Goal: Understand process/instructions

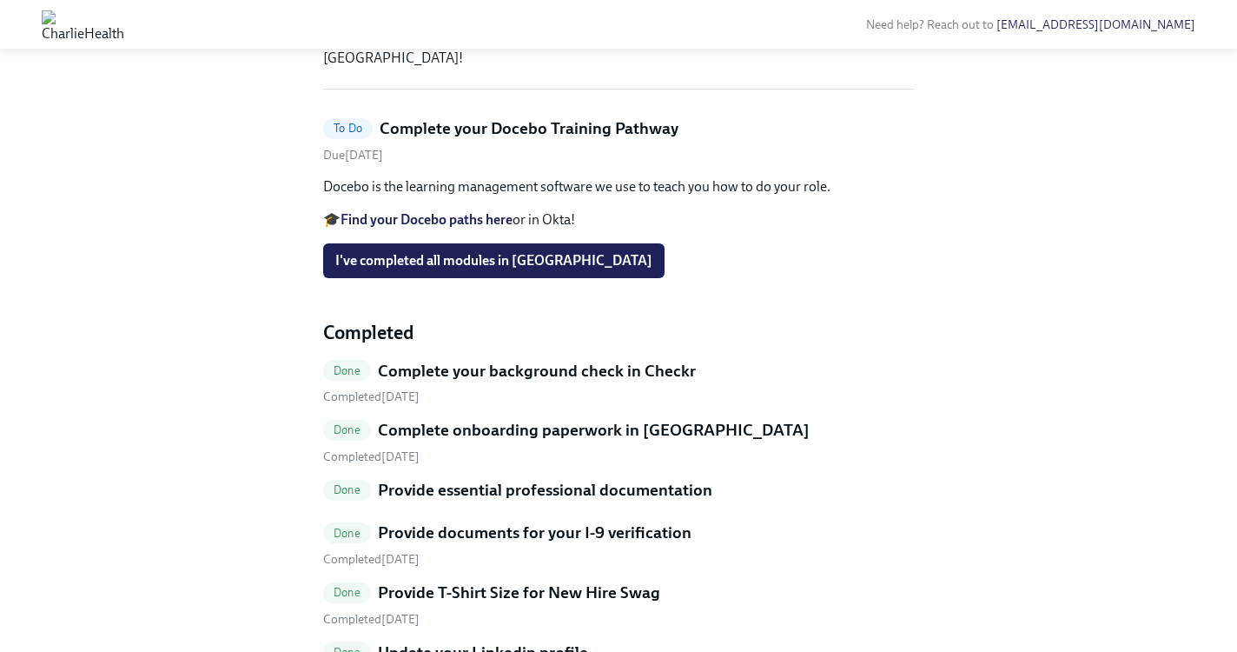
scroll to position [294, 0]
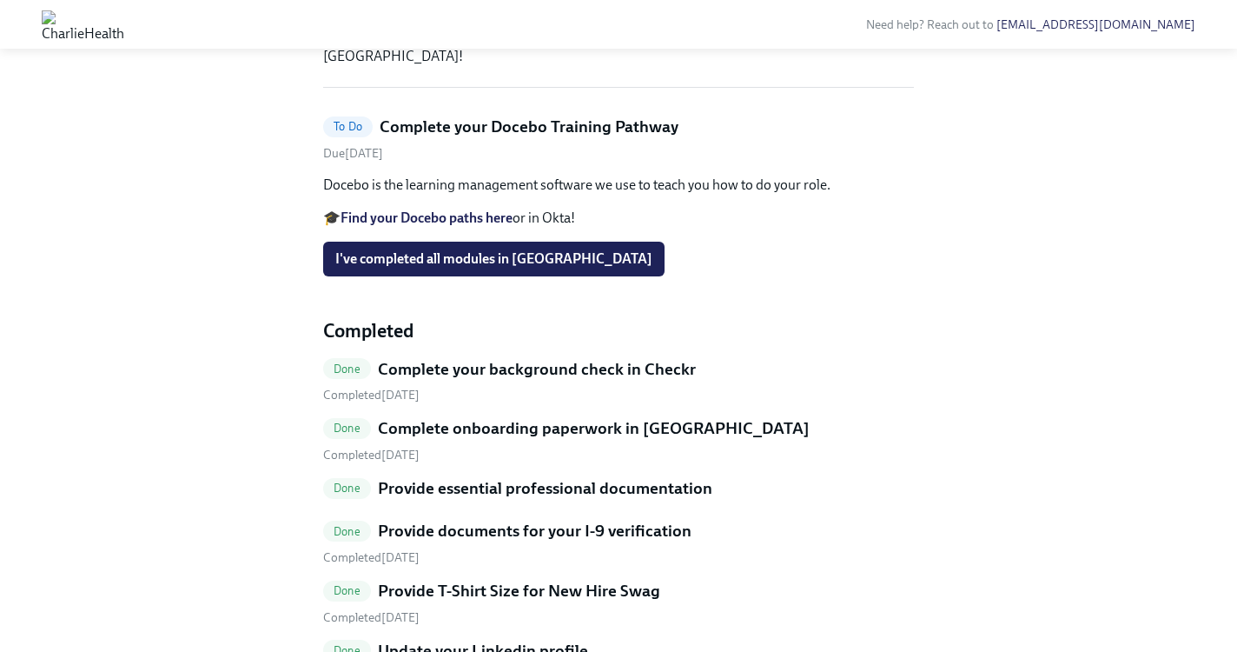
click at [467, 268] on span "I've completed all modules in [GEOGRAPHIC_DATA]" at bounding box center [493, 258] width 317 height 17
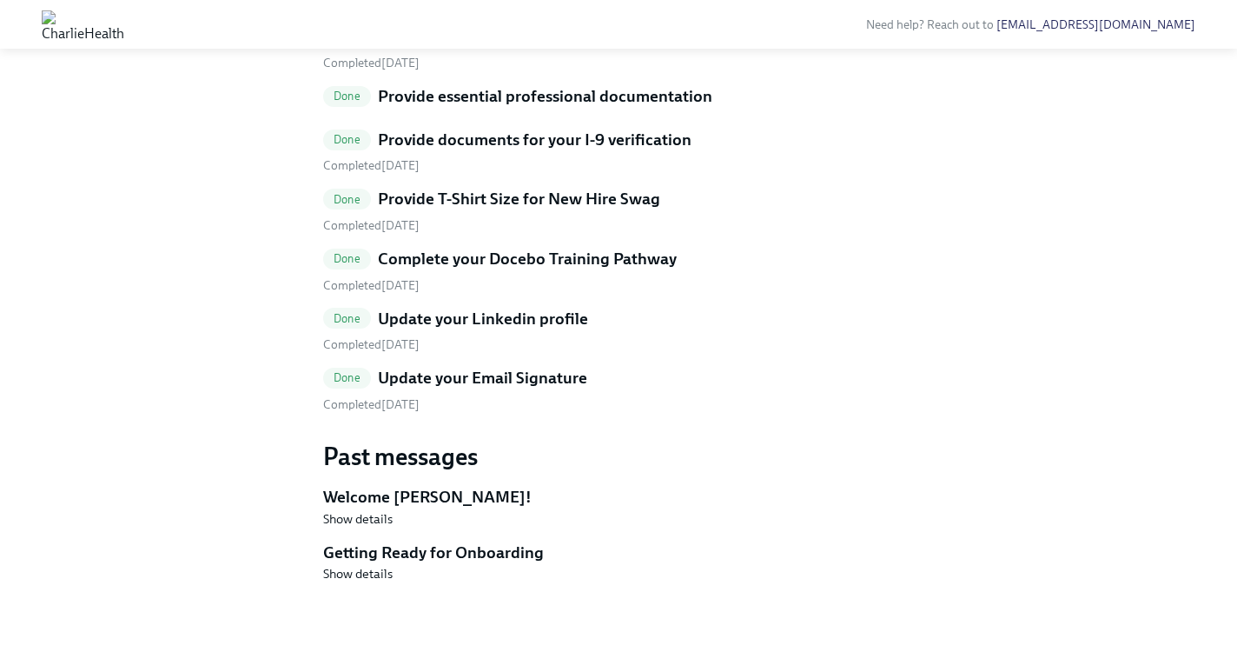
scroll to position [689, 0]
click at [347, 517] on span "Show details" at bounding box center [358, 518] width 70 height 17
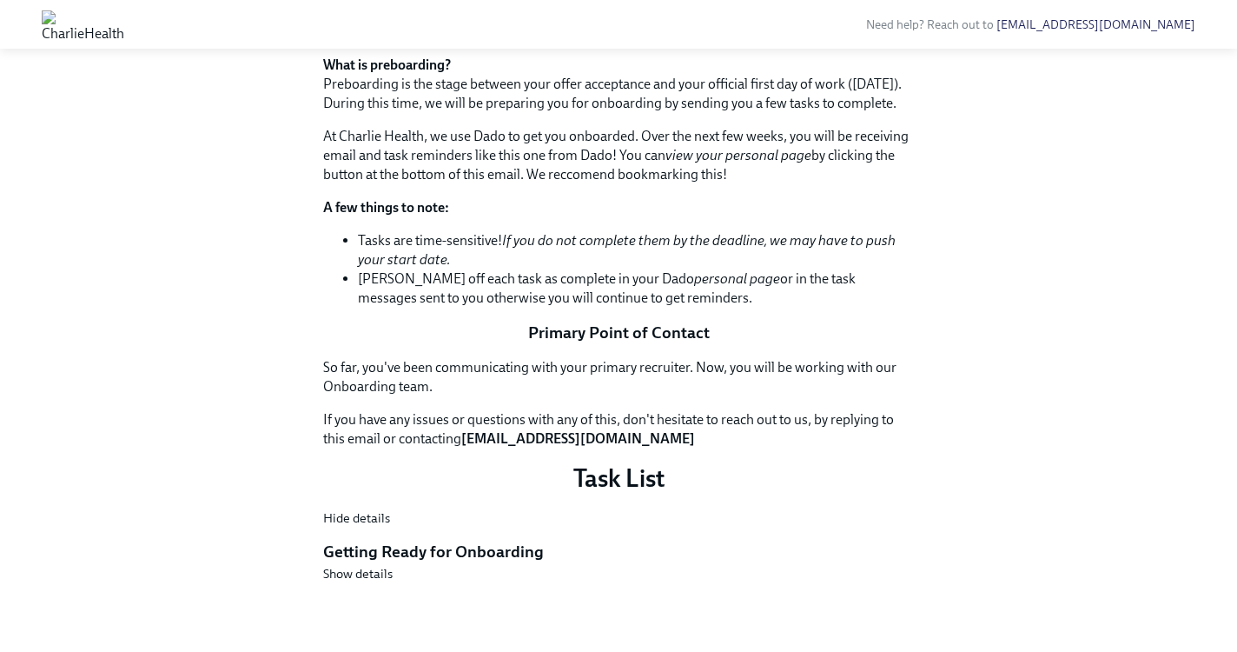
scroll to position [1495, 0]
click at [343, 575] on span "Show details" at bounding box center [358, 573] width 70 height 17
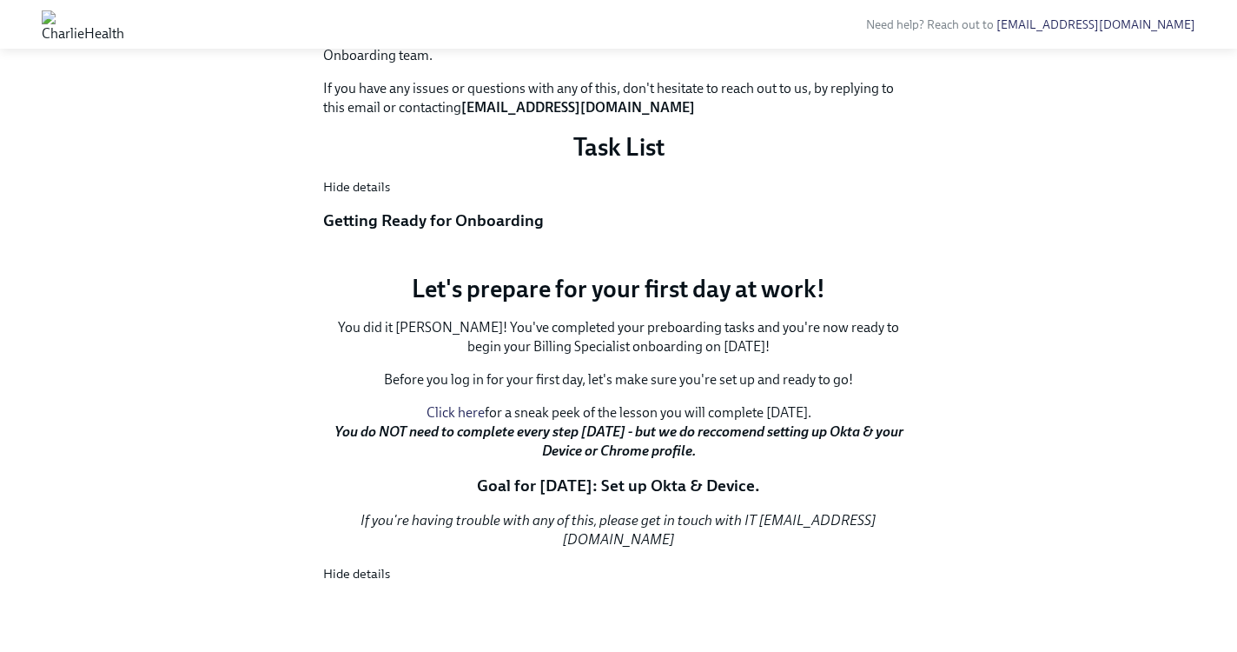
scroll to position [1316, 0]
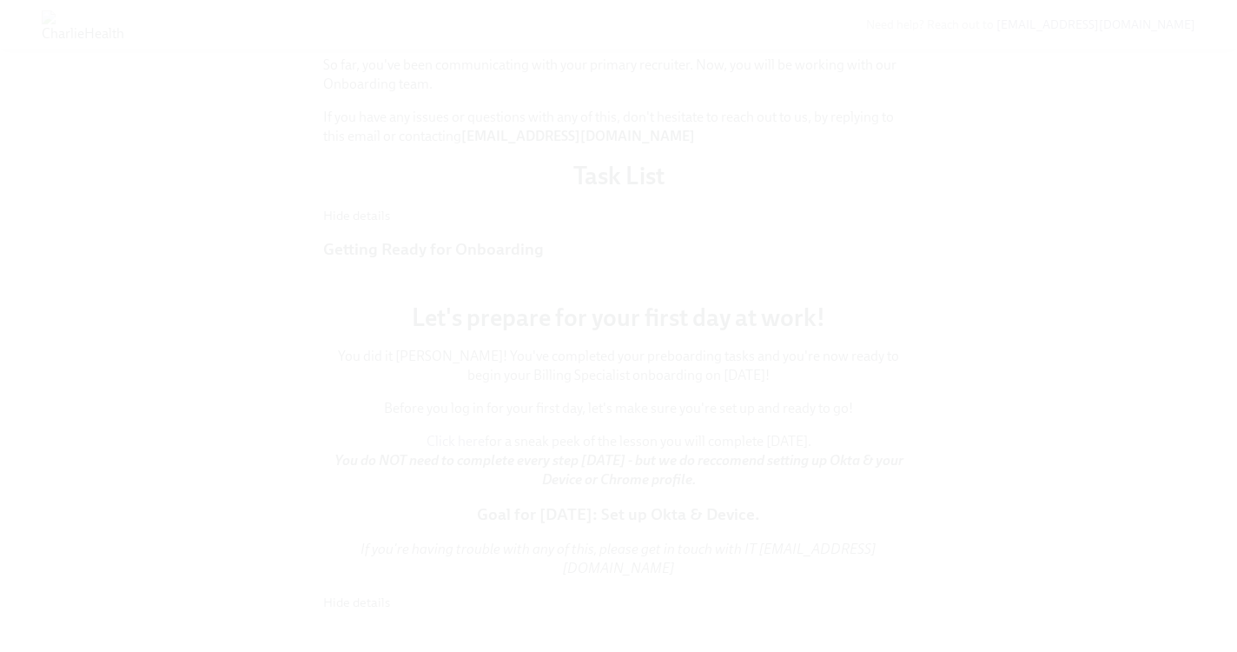
click at [526, 107] on button "Unzoom image" at bounding box center [618, 326] width 1237 height 652
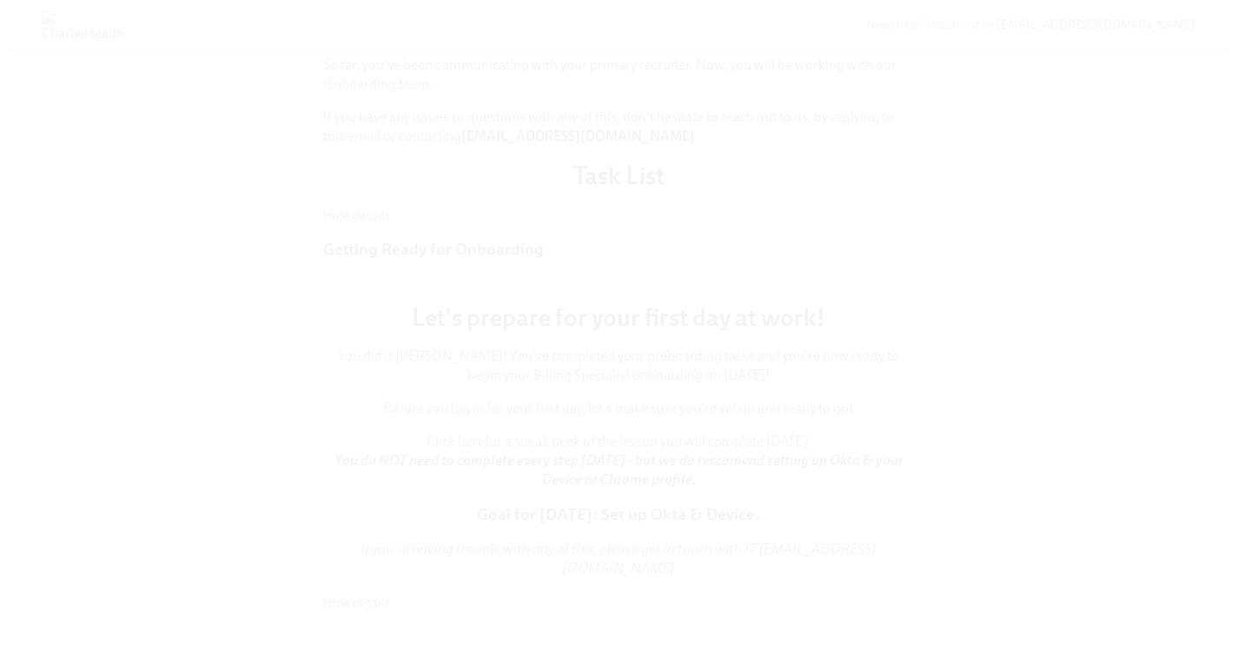
click at [594, 142] on button "Unzoom image" at bounding box center [618, 326] width 1237 height 652
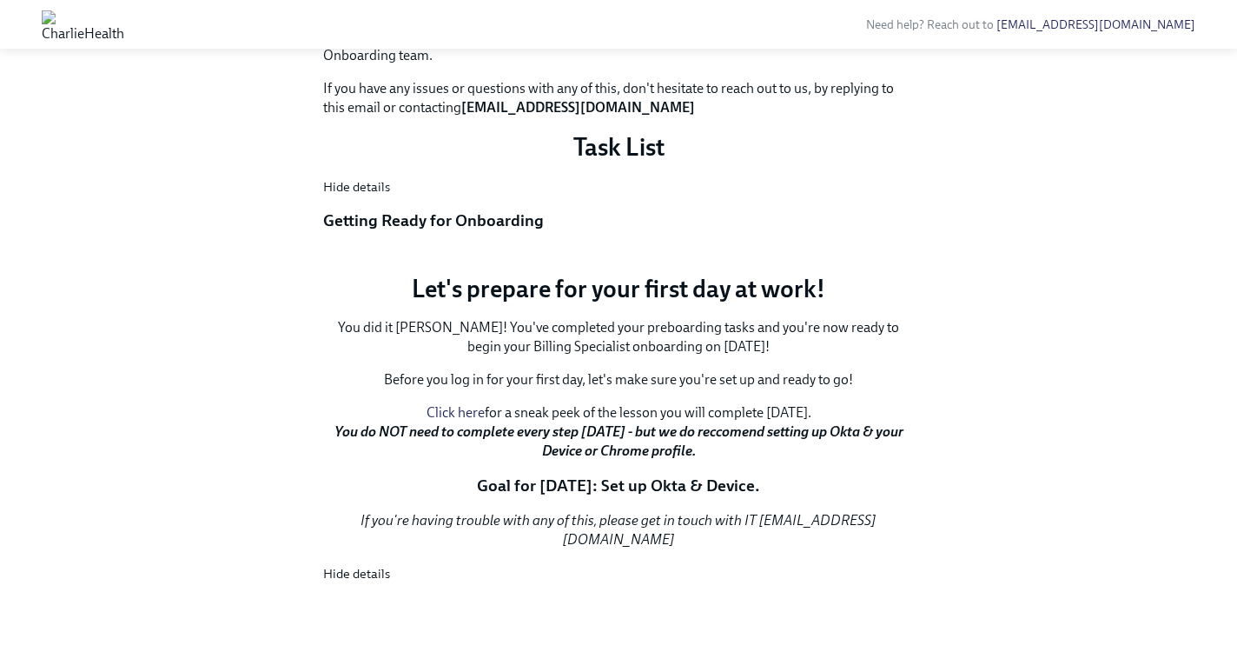
scroll to position [2028, 0]
click at [436, 421] on link "Click here" at bounding box center [456, 412] width 58 height 17
click at [124, 20] on img at bounding box center [83, 24] width 83 height 28
click at [65, 26] on img at bounding box center [83, 24] width 83 height 28
